Goal: Navigation & Orientation: Find specific page/section

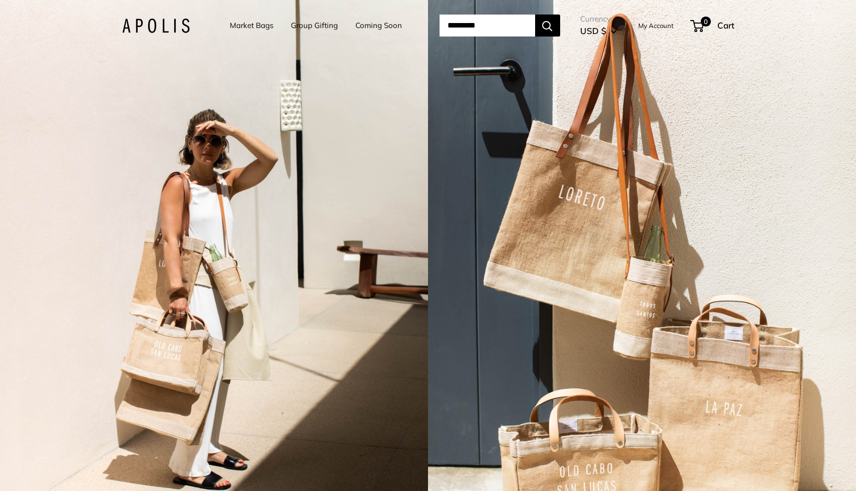
click at [252, 33] on li "Market Bags" at bounding box center [252, 25] width 44 height 31
click at [255, 26] on link "Market Bags" at bounding box center [252, 26] width 44 height 14
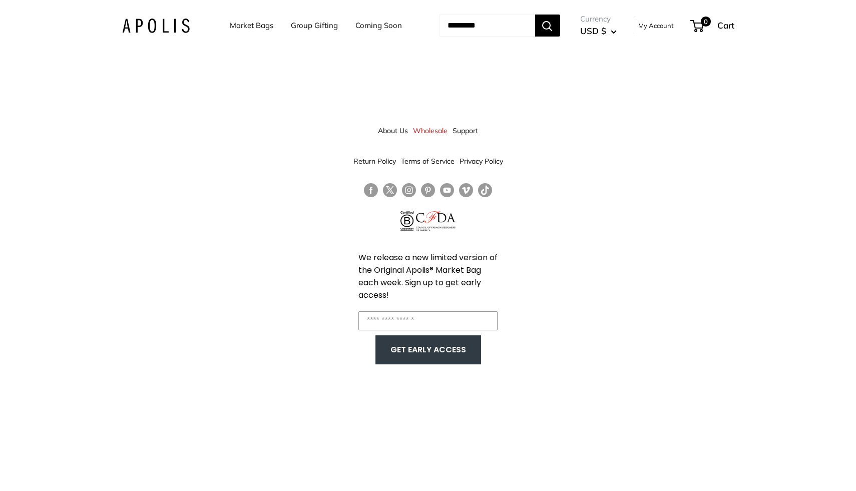
click at [425, 132] on link "Wholesale" at bounding box center [430, 131] width 35 height 18
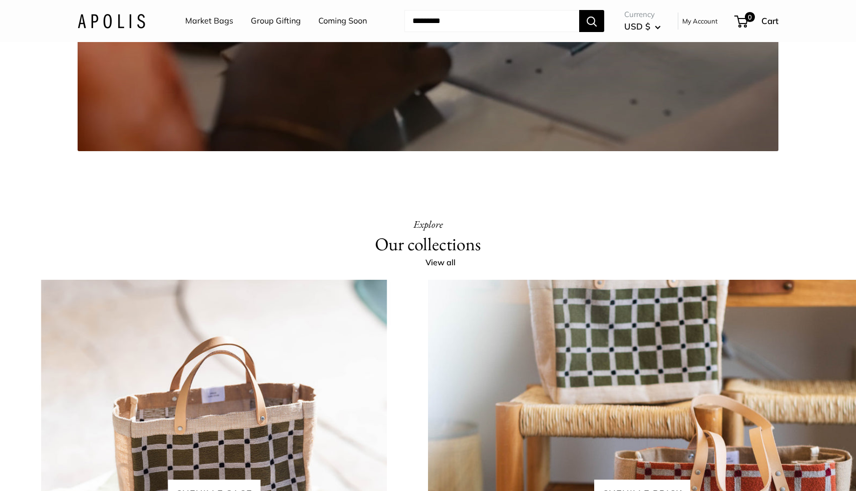
scroll to position [2016, 0]
